Goal: Find contact information: Find contact information

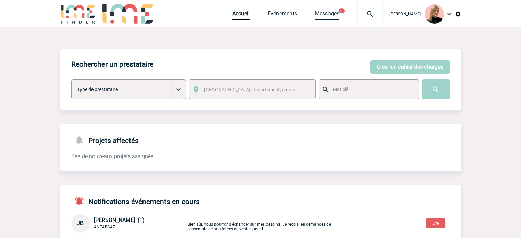
click at [331, 13] on link "Messages" at bounding box center [327, 15] width 25 height 10
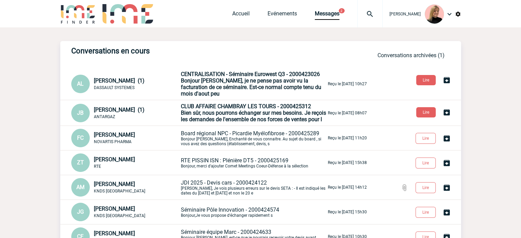
click at [242, 86] on span "Bonjour Estelle, je ne pense pas avoir vu la facturation de ce séminaire. Est-c…" at bounding box center [251, 87] width 140 height 20
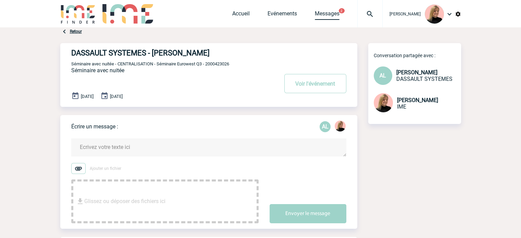
click at [319, 14] on link "Messages" at bounding box center [327, 15] width 25 height 10
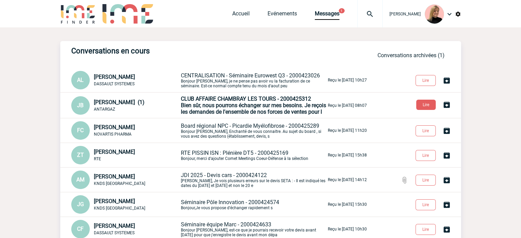
click at [247, 101] on span "CLUB AFFAIRE CHAMBRAY LES TOURS - 2000425312" at bounding box center [246, 98] width 130 height 7
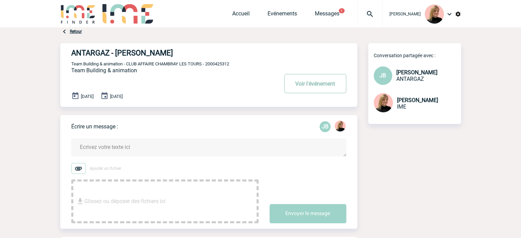
click at [309, 87] on button "Voir l'événement" at bounding box center [315, 83] width 62 height 19
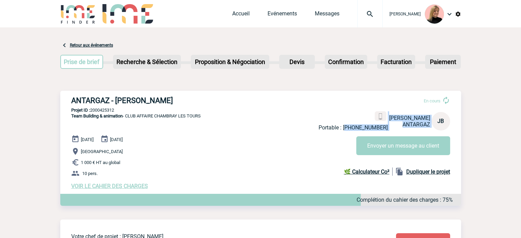
drag, startPoint x: 392, startPoint y: 128, endPoint x: 354, endPoint y: 129, distance: 37.3
click at [354, 129] on div "Portable : [PHONE_NUMBER] [PERSON_NAME] ANTARGAZ JB" at bounding box center [383, 121] width 131 height 20
click at [354, 129] on p "Portable : [PHONE_NUMBER]" at bounding box center [352, 127] width 69 height 7
click at [353, 127] on p "Portable : [PHONE_NUMBER]" at bounding box center [352, 127] width 69 height 7
click at [385, 128] on p "Portable : [PHONE_NUMBER]" at bounding box center [352, 127] width 69 height 7
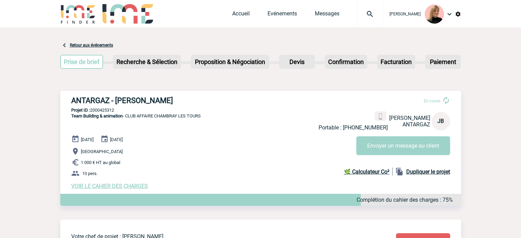
click at [378, 128] on p "Portable : [PHONE_NUMBER]" at bounding box center [352, 127] width 69 height 7
copy p "33631564815"
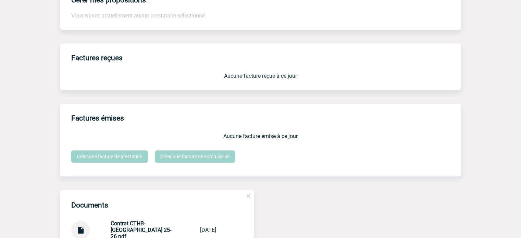
scroll to position [582, 0]
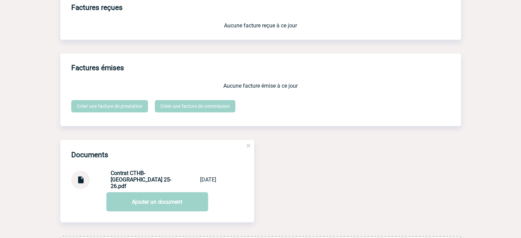
click at [86, 183] on div at bounding box center [80, 179] width 18 height 18
click at [119, 185] on strong "Contrat CTHB-[GEOGRAPHIC_DATA] 25-26.pdf" at bounding box center [141, 180] width 61 height 20
click at [82, 181] on img at bounding box center [80, 176] width 9 height 13
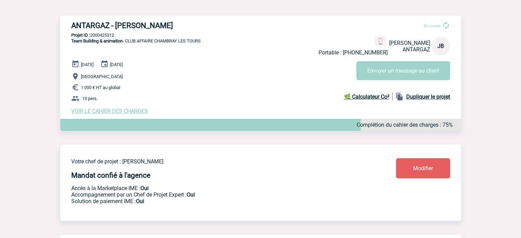
scroll to position [34, 0]
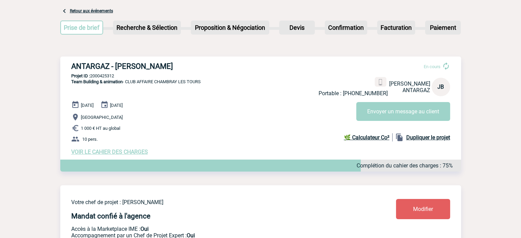
click at [97, 74] on p "Projet ID : 2000425312" at bounding box center [260, 75] width 400 height 5
click at [98, 74] on p "Projet ID : 2000425312" at bounding box center [260, 75] width 400 height 5
copy p "2000425312"
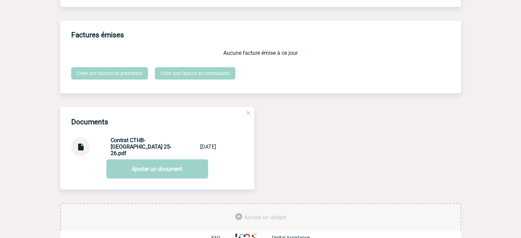
scroll to position [631, 0]
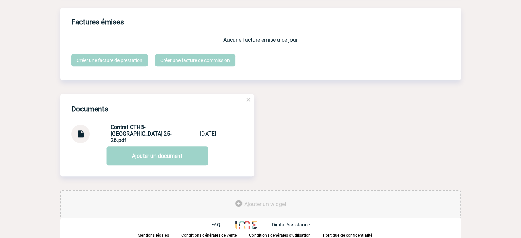
click at [78, 134] on img at bounding box center [80, 131] width 9 height 13
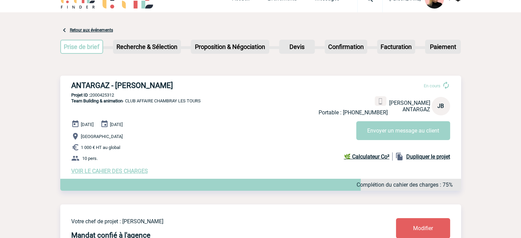
scroll to position [0, 0]
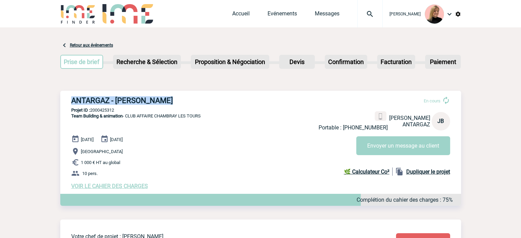
drag, startPoint x: 102, startPoint y: 99, endPoint x: 183, endPoint y: 98, distance: 80.8
click at [183, 98] on div "ANTARGAZ - [PERSON_NAME] En cours Portable : [PHONE_NUMBER] [PERSON_NAME] ANTAR…" at bounding box center [260, 143] width 400 height 104
copy h3 "ANTARGAZ - [PERSON_NAME]"
